Goal: Transaction & Acquisition: Purchase product/service

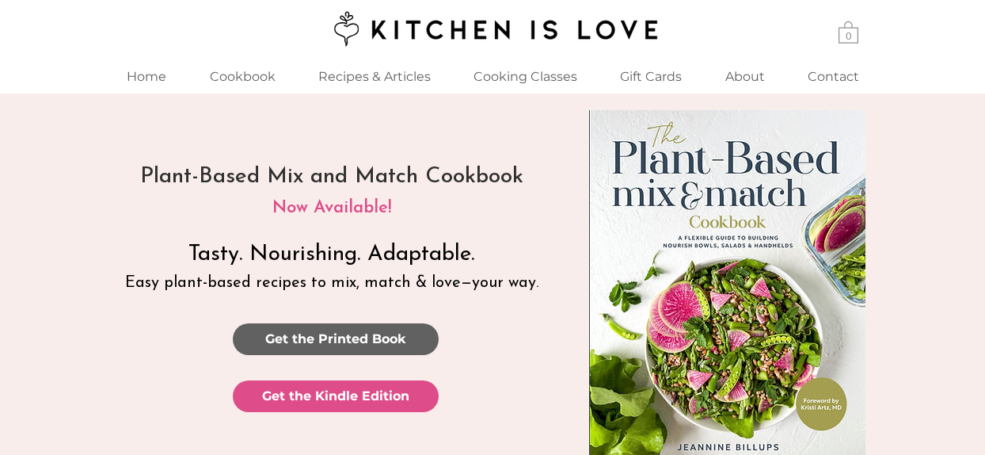
click at [356, 337] on span "Get the Printed Book" at bounding box center [335, 338] width 141 height 17
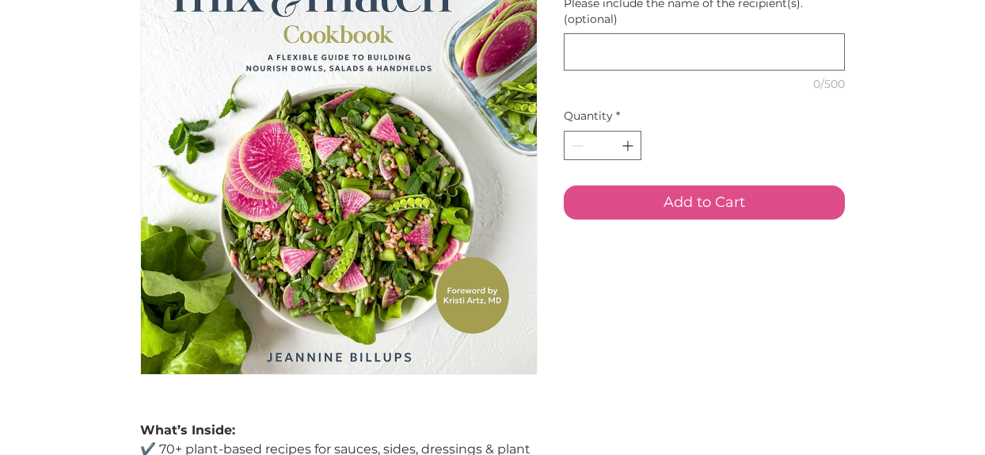
scroll to position [166, 0]
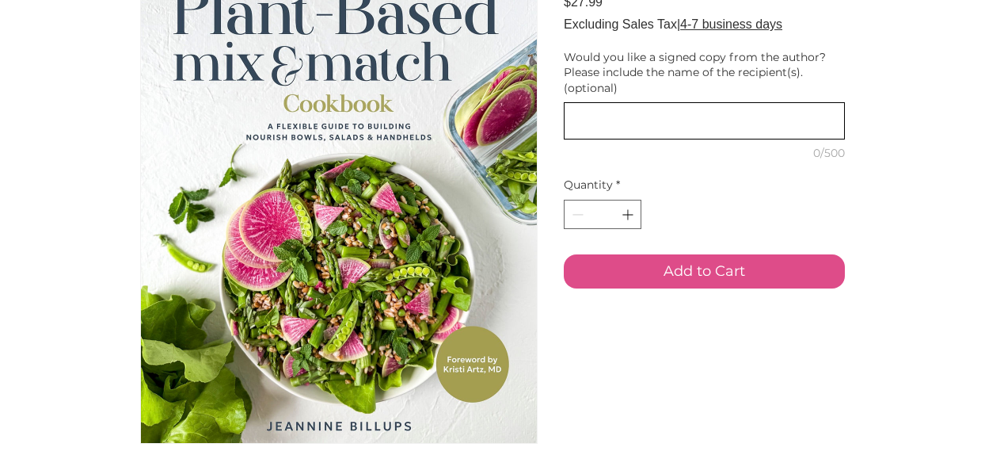
click at [680, 132] on textarea "Would you like a signed copy from the author? Please include the name of the re…" at bounding box center [705, 120] width 280 height 23
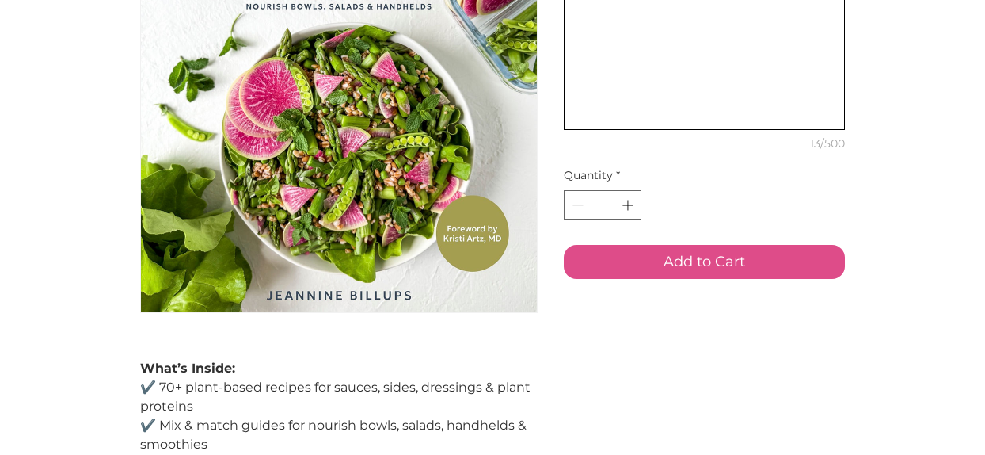
scroll to position [325, 0]
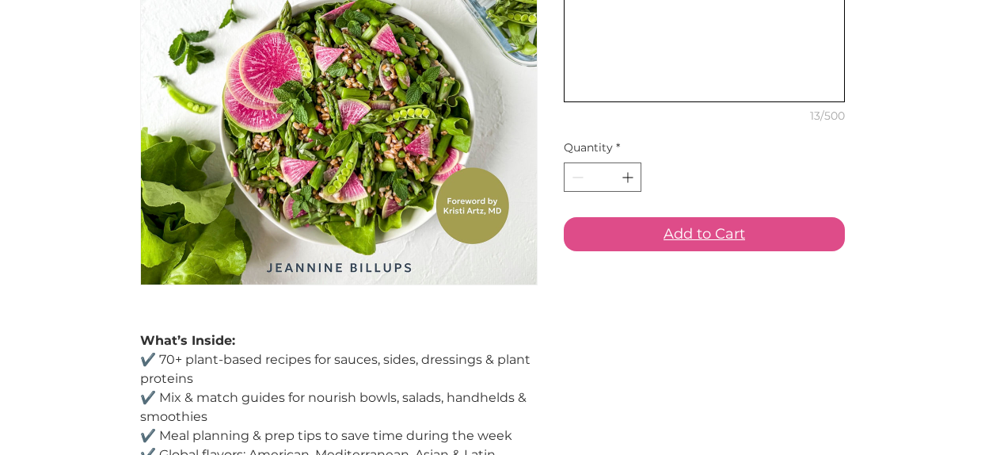
type textarea "**********"
click at [715, 245] on span "Add to Cart" at bounding box center [705, 233] width 82 height 21
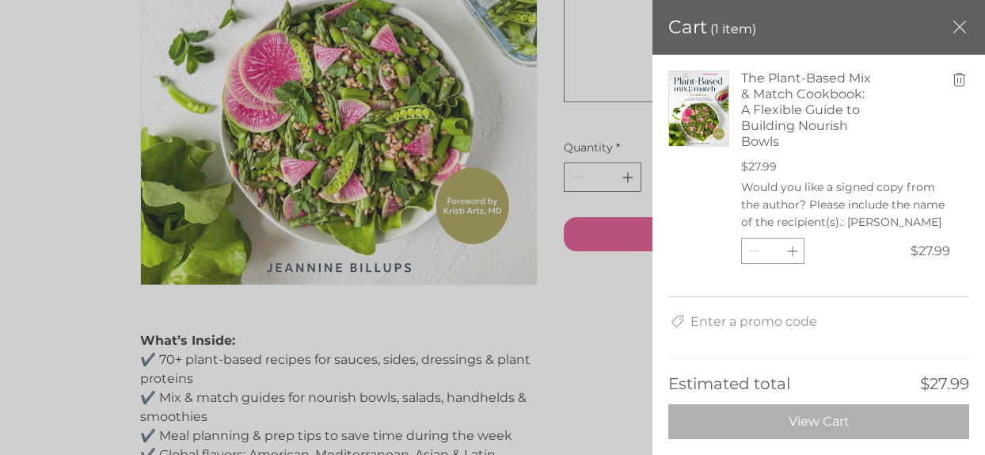
click at [800, 424] on span "View Cart" at bounding box center [819, 421] width 61 height 16
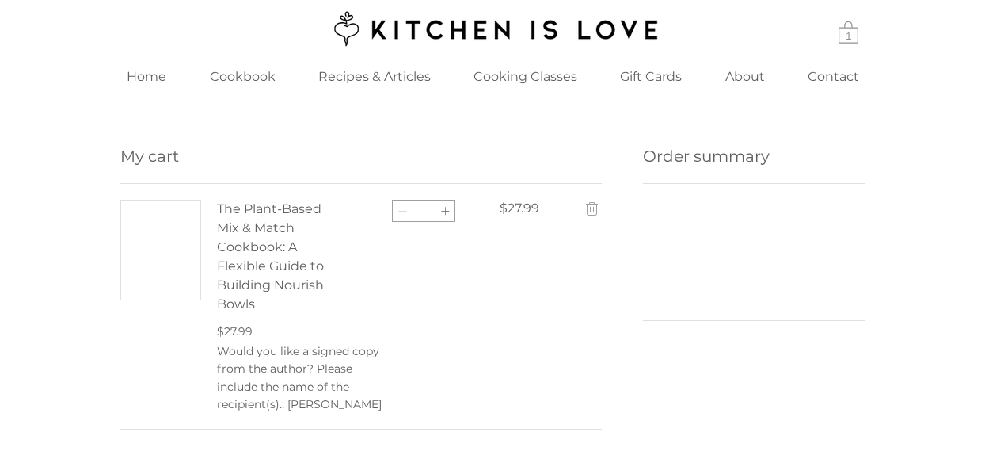
scroll to position [93, 0]
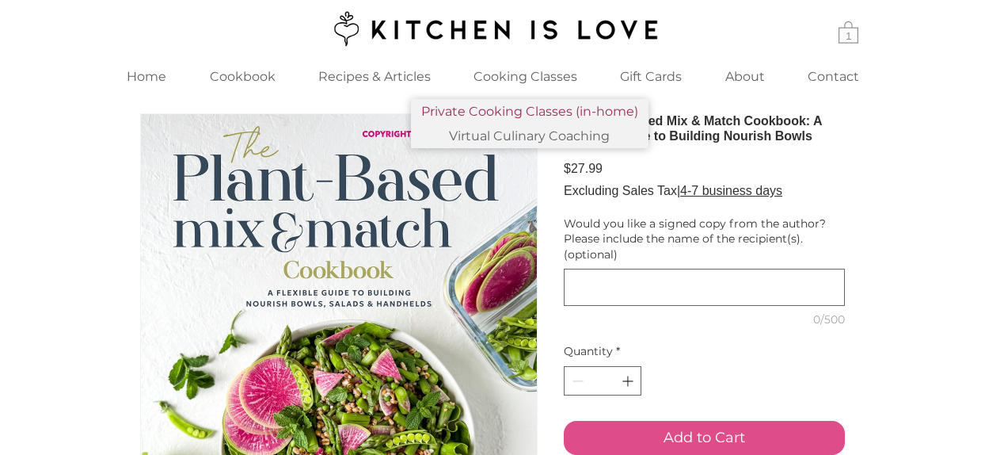
click at [518, 109] on p "Private Cooking Classes (in-home)" at bounding box center [530, 111] width 230 height 25
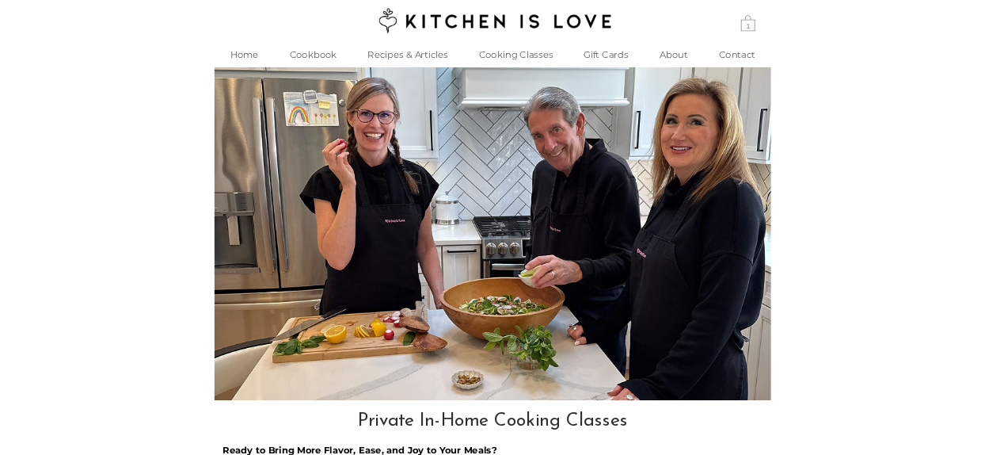
scroll to position [1065, 0]
